Goal: Check status: Check status

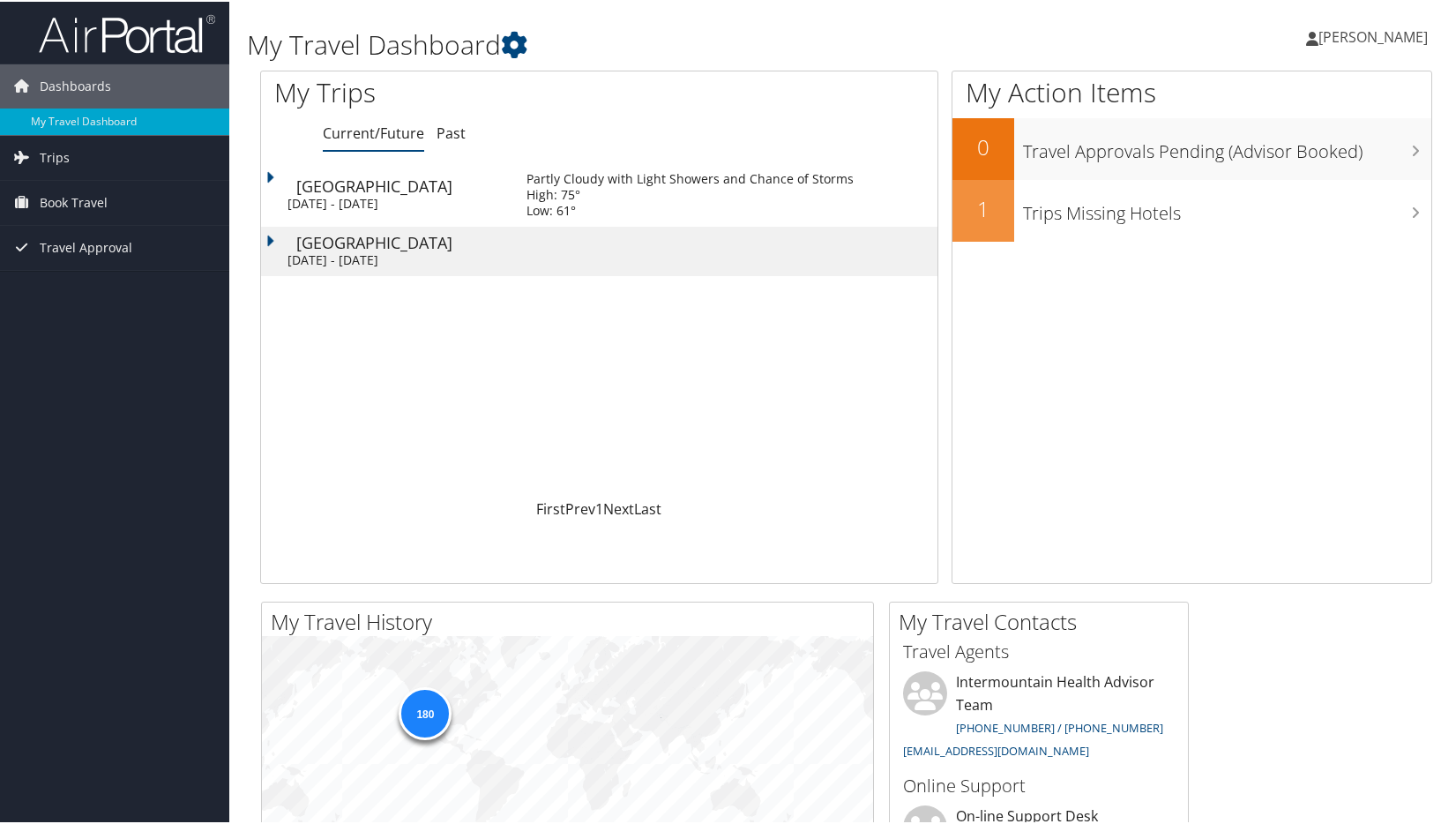
click at [378, 195] on div "[DATE] - [DATE]" at bounding box center [393, 202] width 213 height 16
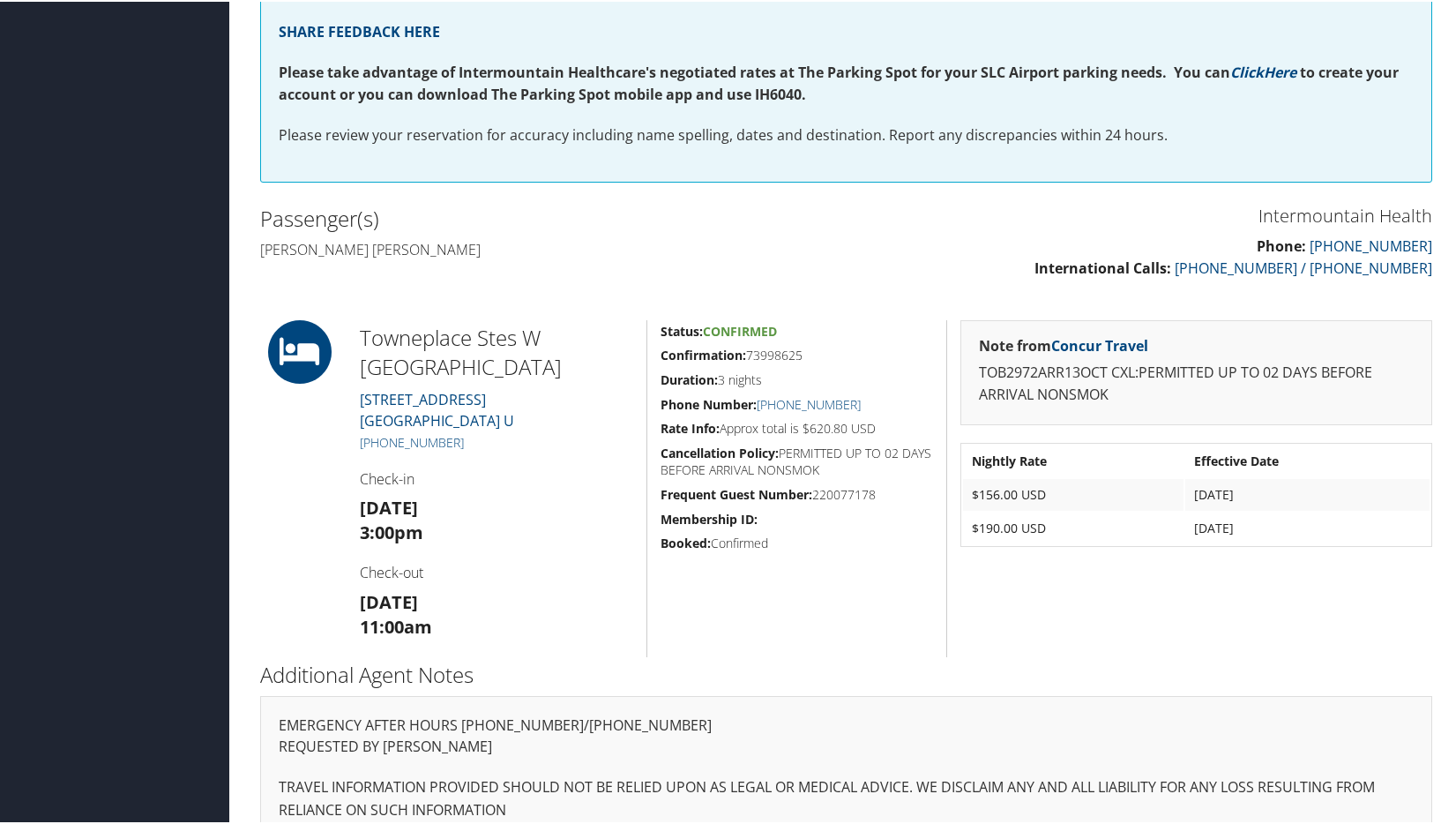
scroll to position [412, 0]
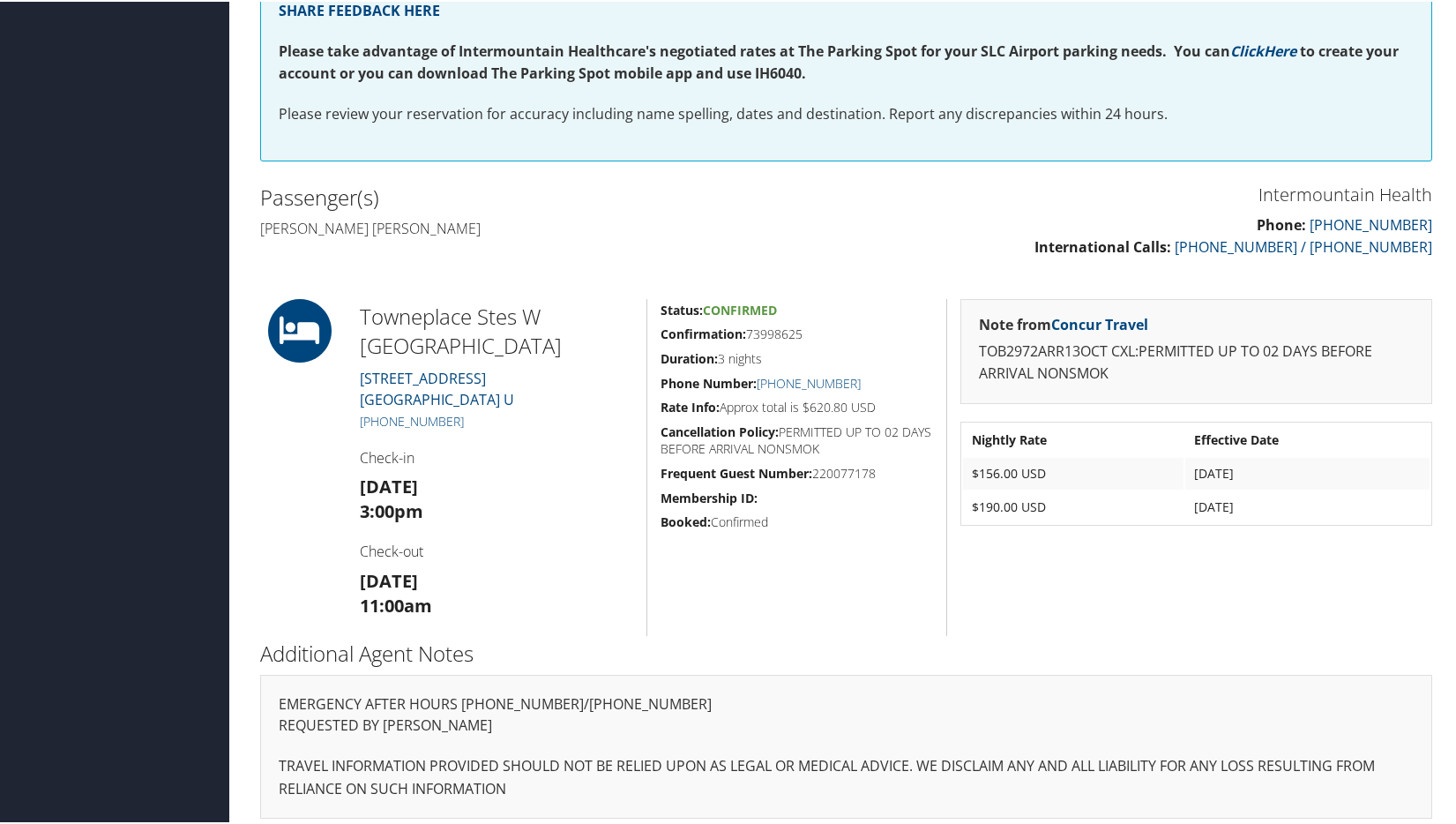
drag, startPoint x: 246, startPoint y: 265, endPoint x: 1307, endPoint y: 535, distance: 1094.8
click at [1307, 535] on div "Airtinerary® [PERSON_NAME] [PERSON_NAME] My Settings Travel Agency Contacts Vie…" at bounding box center [845, 211] width 1233 height 1246
copy div "Towneplace [GEOGRAPHIC_DATA] [STREET_ADDRESS][PERSON_NAME] [PHONE_NUMBER] Check…"
